Goal: Book appointment/travel/reservation

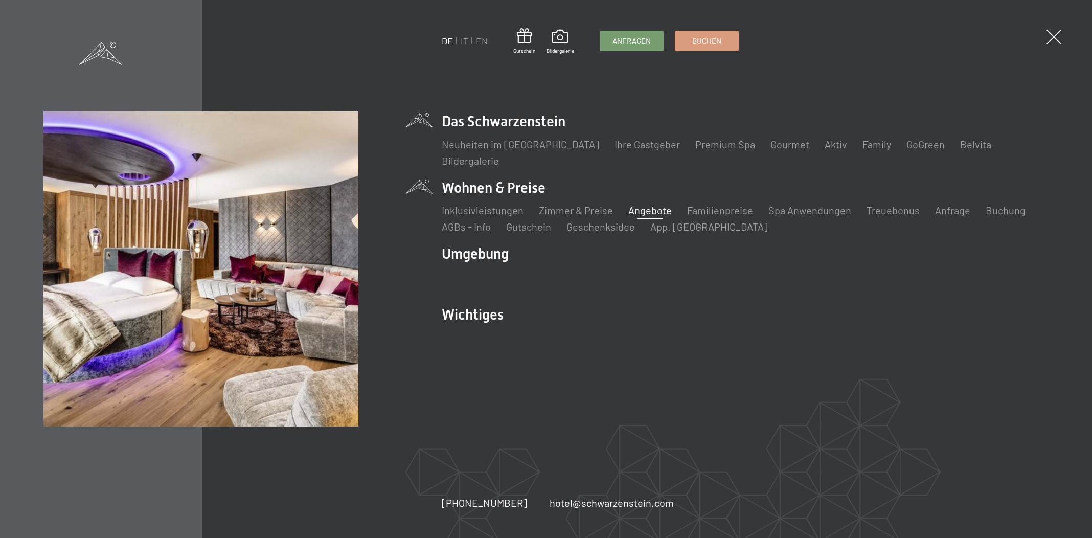
click at [664, 207] on link "Angebote" at bounding box center [649, 210] width 43 height 12
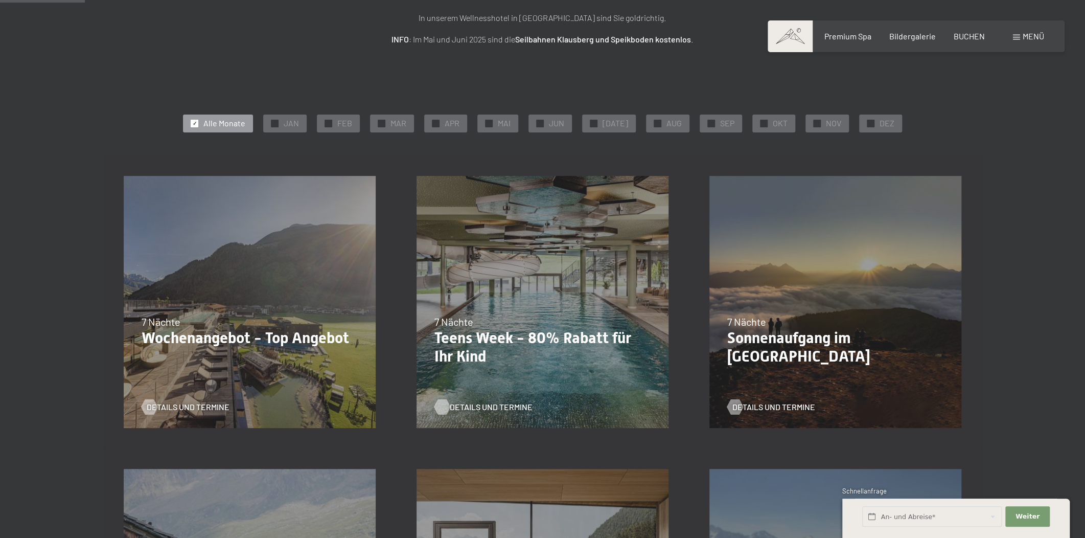
click at [473, 405] on span "Details und Termine" at bounding box center [491, 406] width 83 height 11
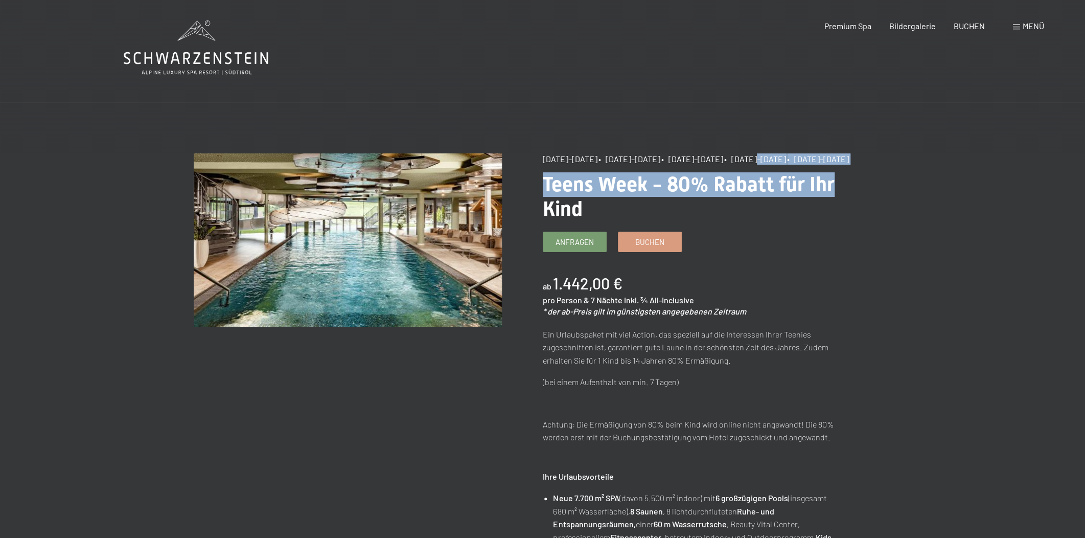
drag, startPoint x: 777, startPoint y: 155, endPoint x: 830, endPoint y: 177, distance: 57.5
click at [767, 165] on div "[DATE]–[DATE] • [DATE]–[DATE] • [DATE]–[DATE] • [DATE]–[DATE] • [DATE]–[DATE]" at bounding box center [697, 158] width 308 height 11
click at [787, 164] on span "• [DATE]–[DATE]" at bounding box center [818, 159] width 62 height 10
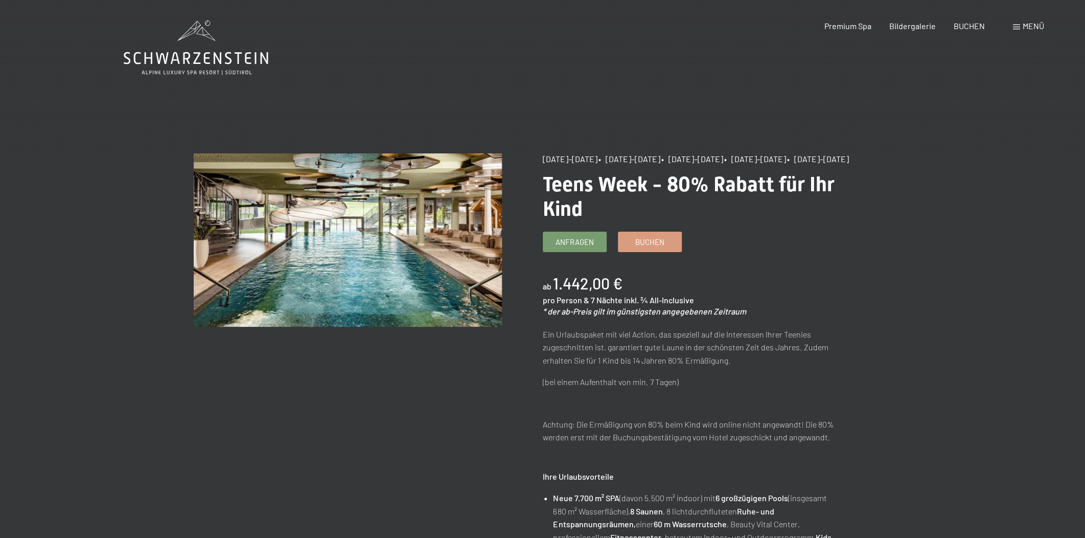
drag, startPoint x: 614, startPoint y: 169, endPoint x: 670, endPoint y: 172, distance: 56.3
click at [670, 165] on div "[DATE]–[DATE] • [DATE]–[DATE] • [DATE]–[DATE] • [DATE]–[DATE] • [DATE]–[DATE]" at bounding box center [697, 158] width 308 height 11
click at [683, 165] on div "[DATE]–[DATE] • [DATE]–[DATE] • [DATE]–[DATE] • [DATE]–[DATE] • [DATE]–[DATE]" at bounding box center [697, 158] width 308 height 11
